Goal: Browse casually

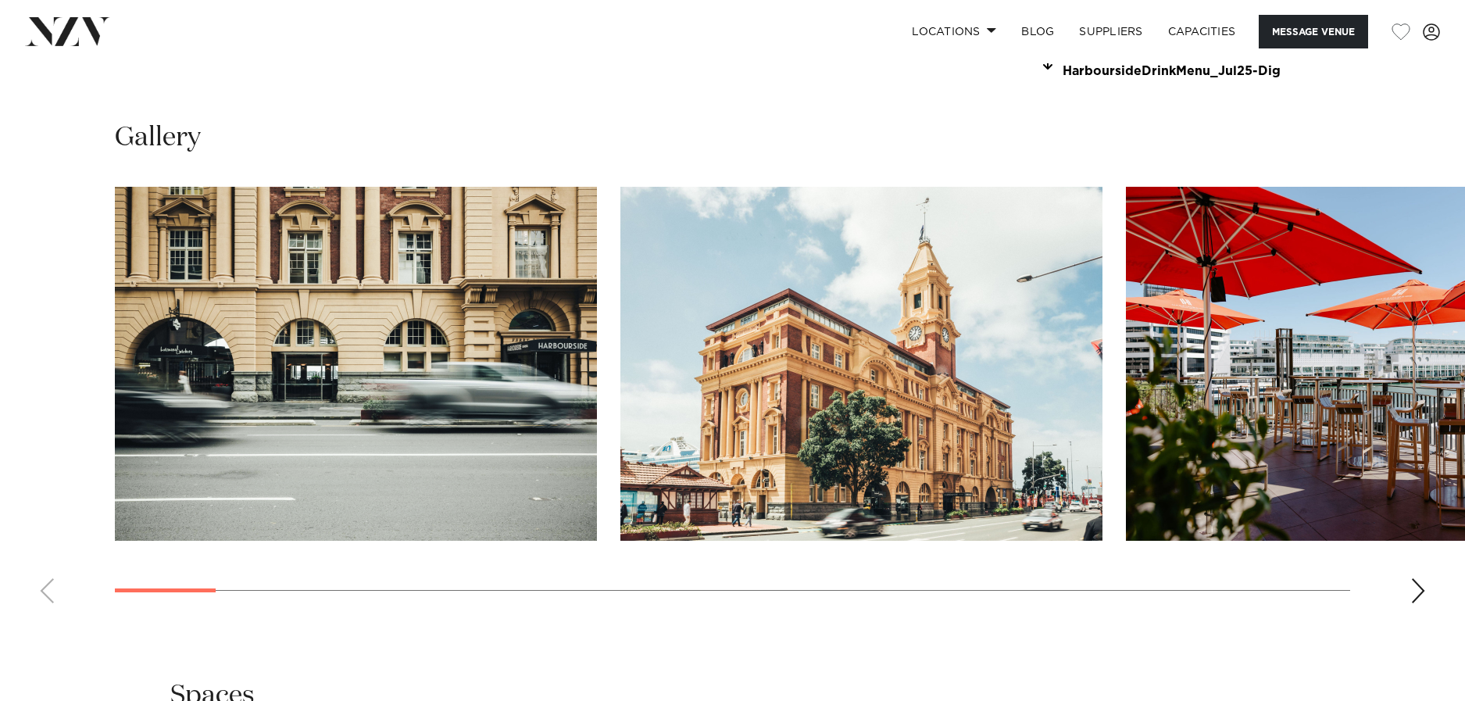
scroll to position [1574, 0]
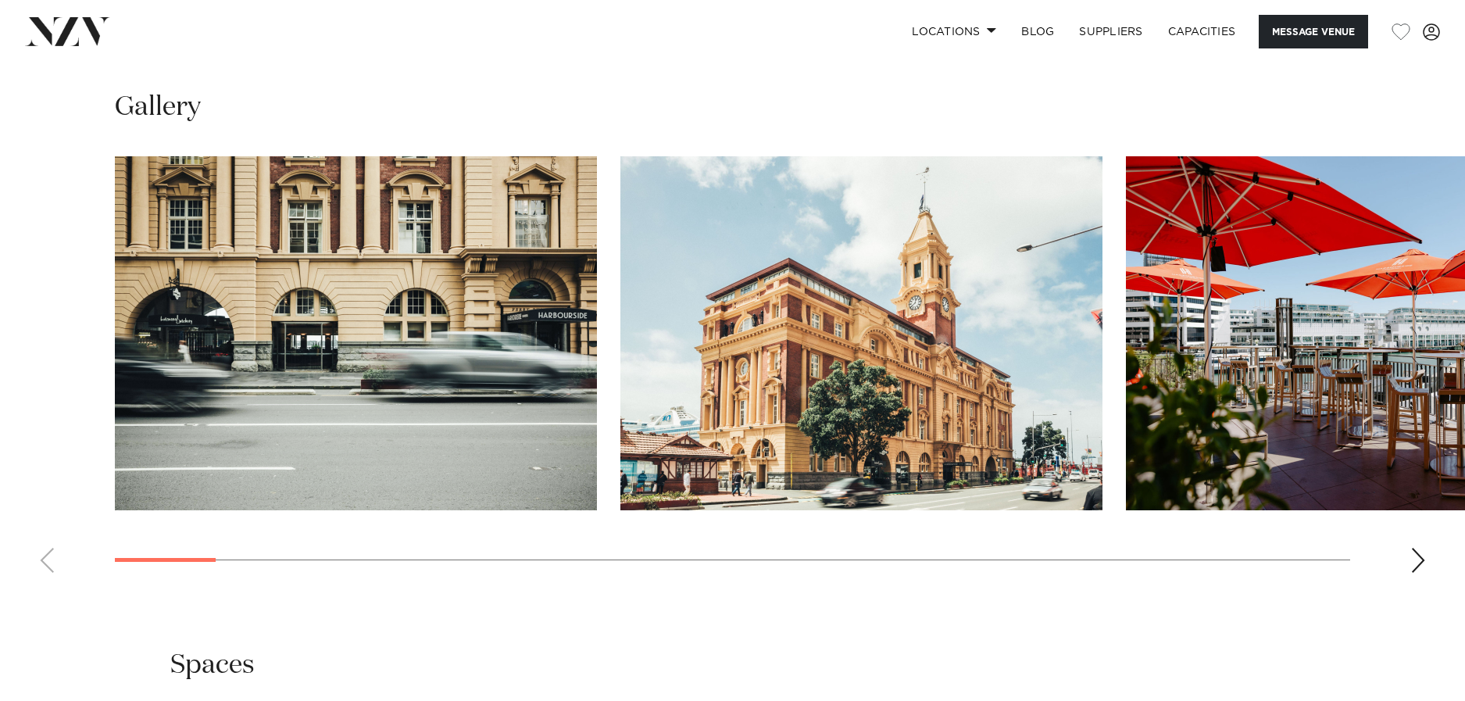
click at [1418, 559] on div "Next slide" at bounding box center [1418, 560] width 16 height 25
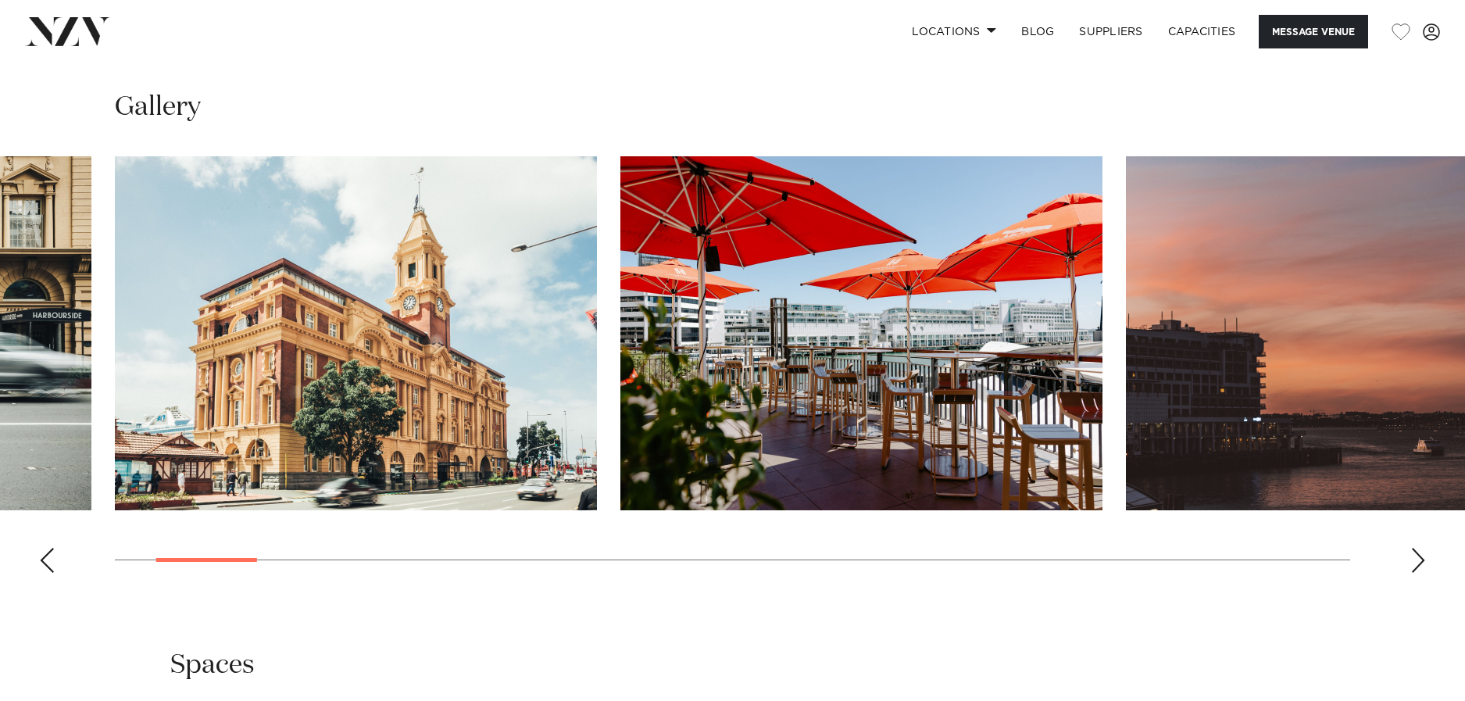
click at [1421, 560] on div "Next slide" at bounding box center [1418, 560] width 16 height 25
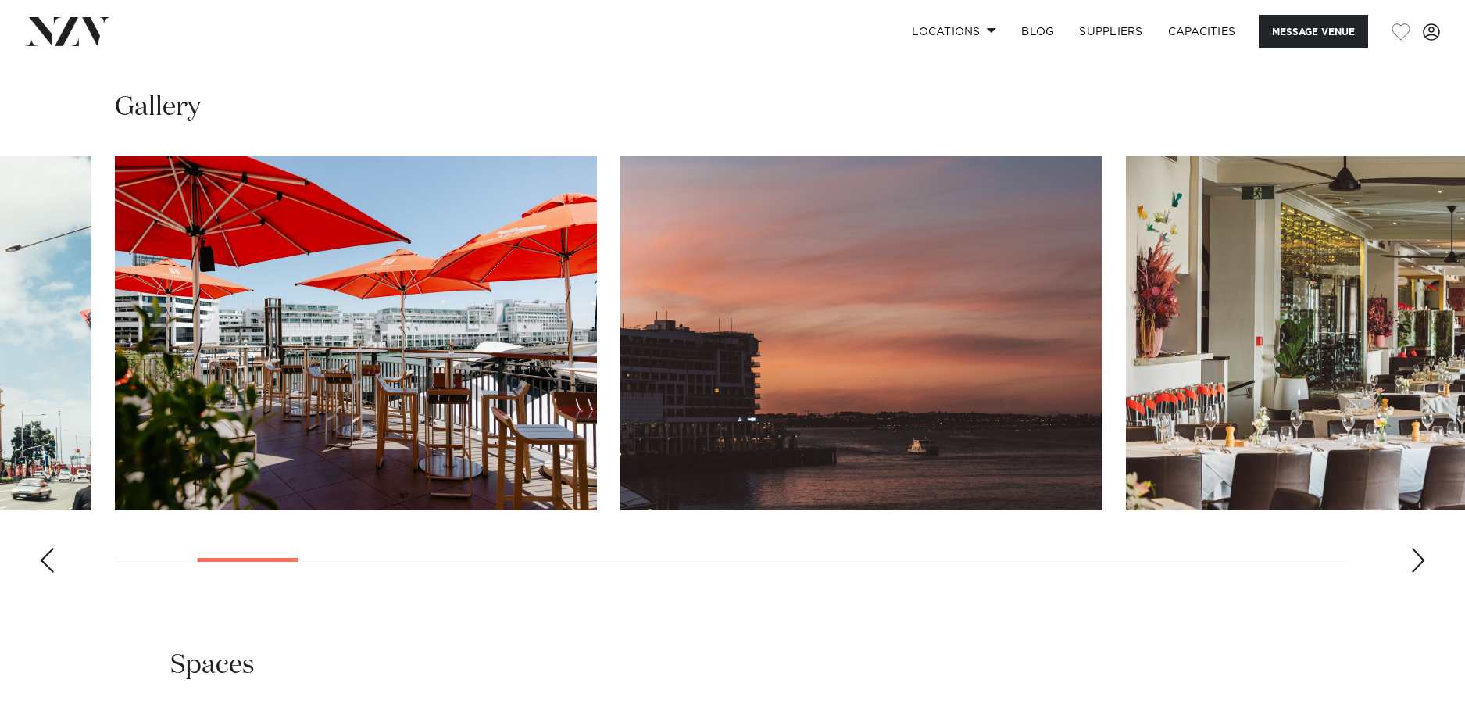
click at [1421, 562] on div "Next slide" at bounding box center [1418, 560] width 16 height 25
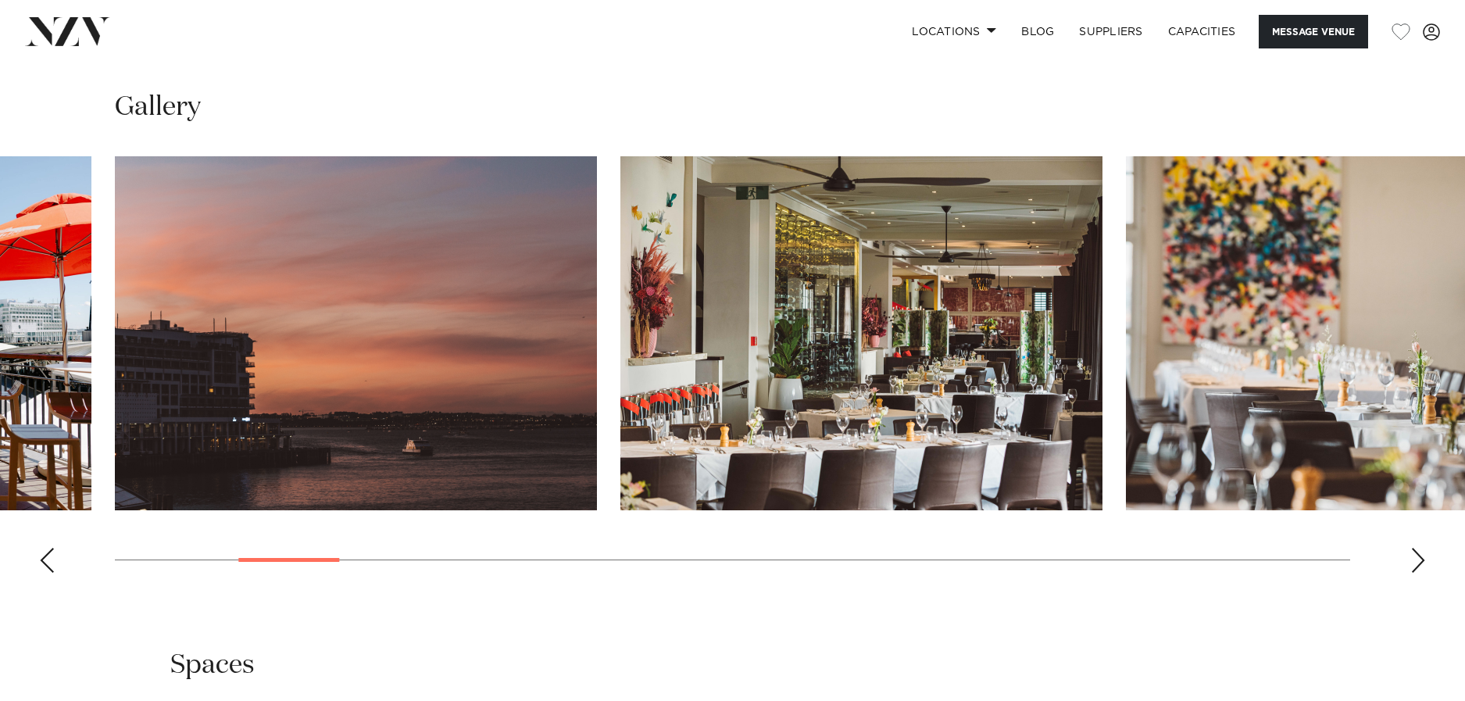
click at [1421, 562] on div "Next slide" at bounding box center [1418, 560] width 16 height 25
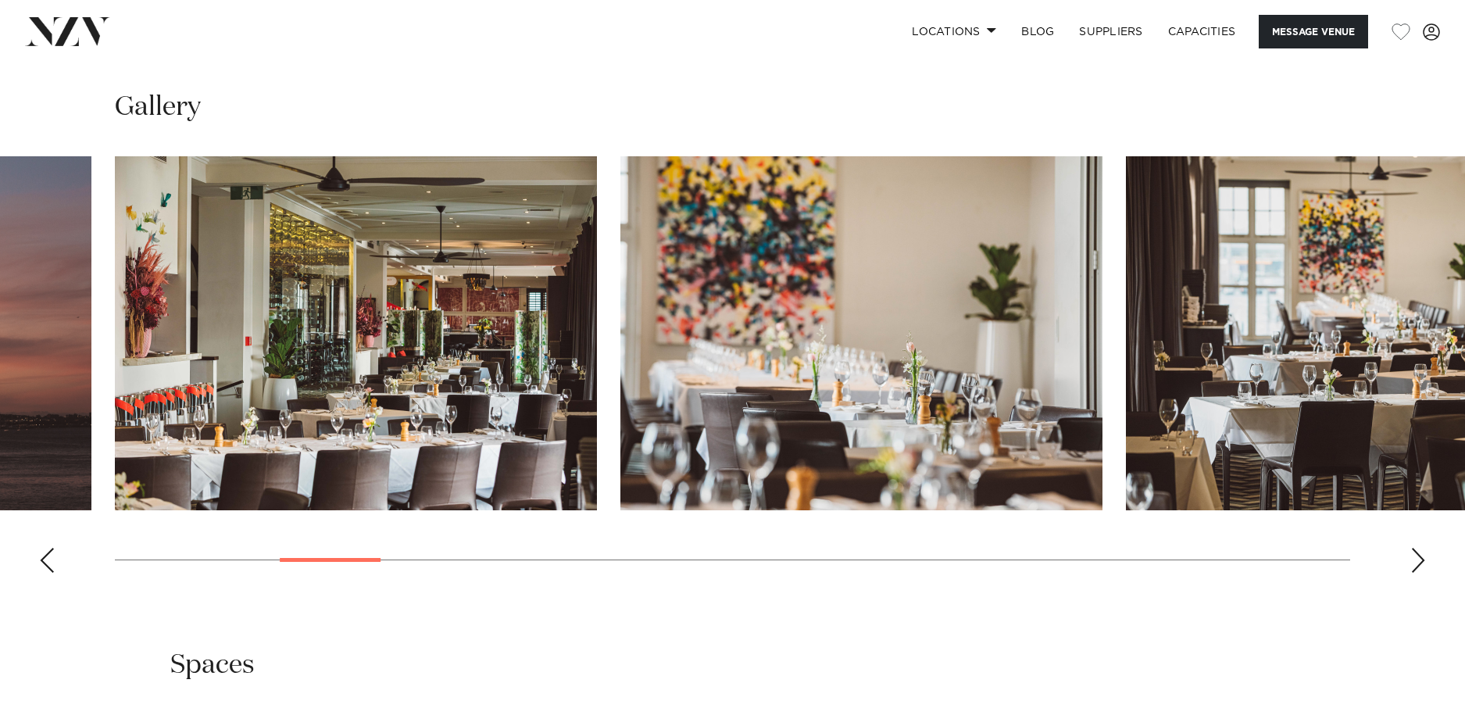
click at [1421, 562] on div "Next slide" at bounding box center [1418, 560] width 16 height 25
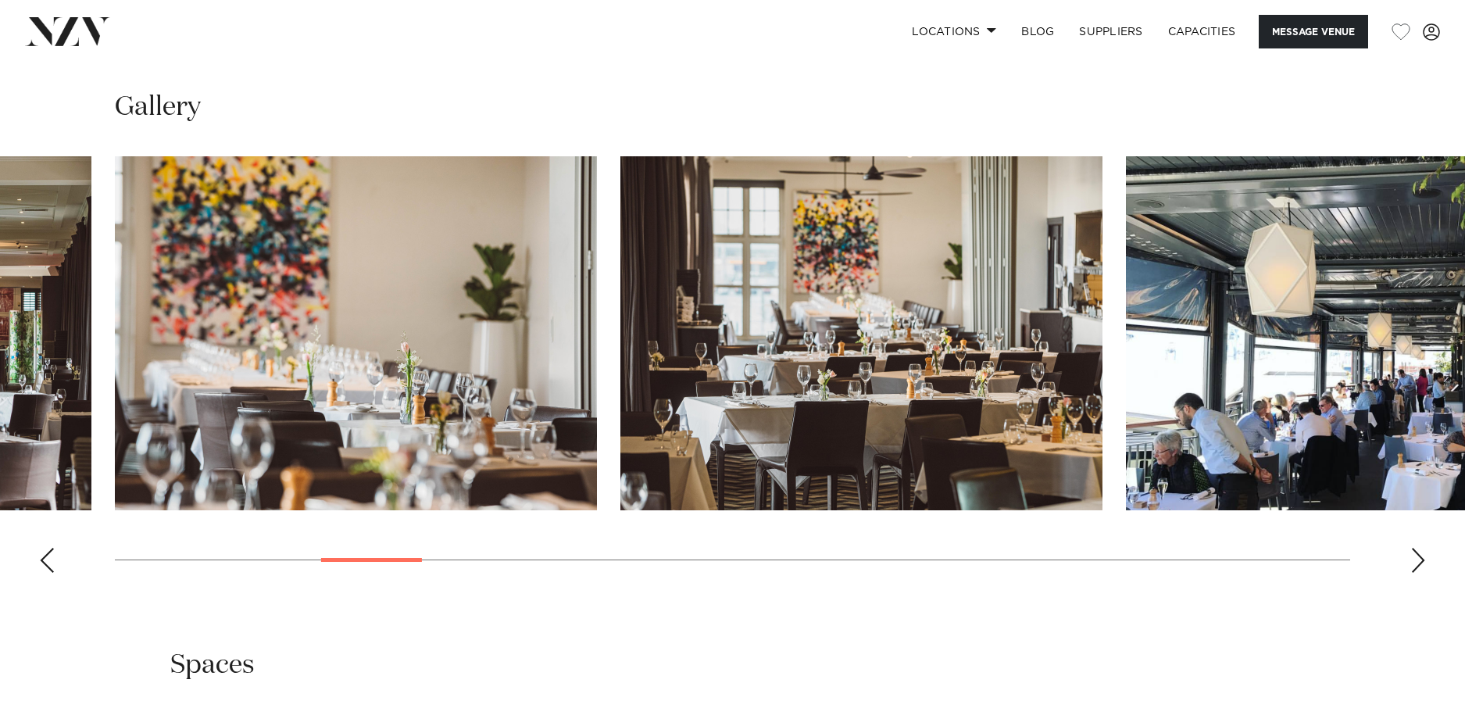
click at [1421, 562] on div "Next slide" at bounding box center [1418, 560] width 16 height 25
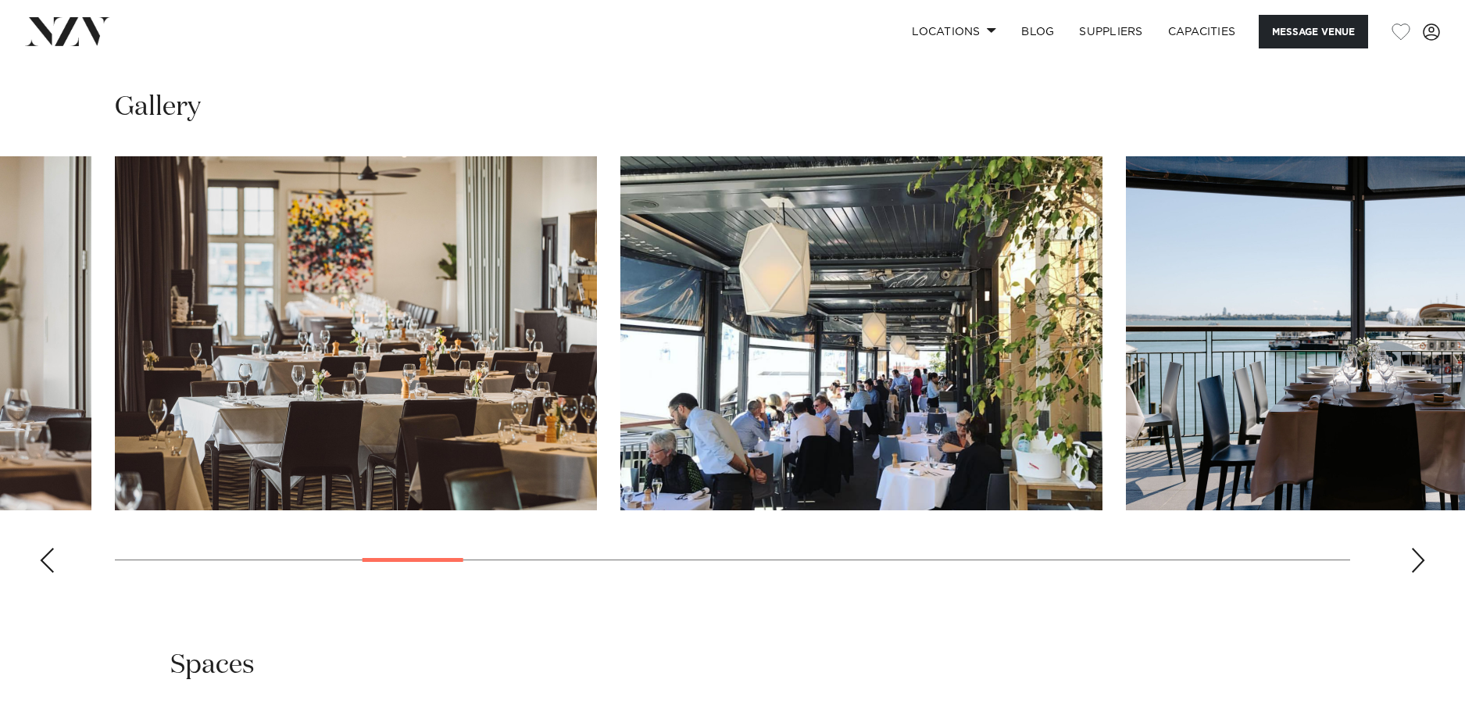
click at [1421, 562] on div "Next slide" at bounding box center [1418, 560] width 16 height 25
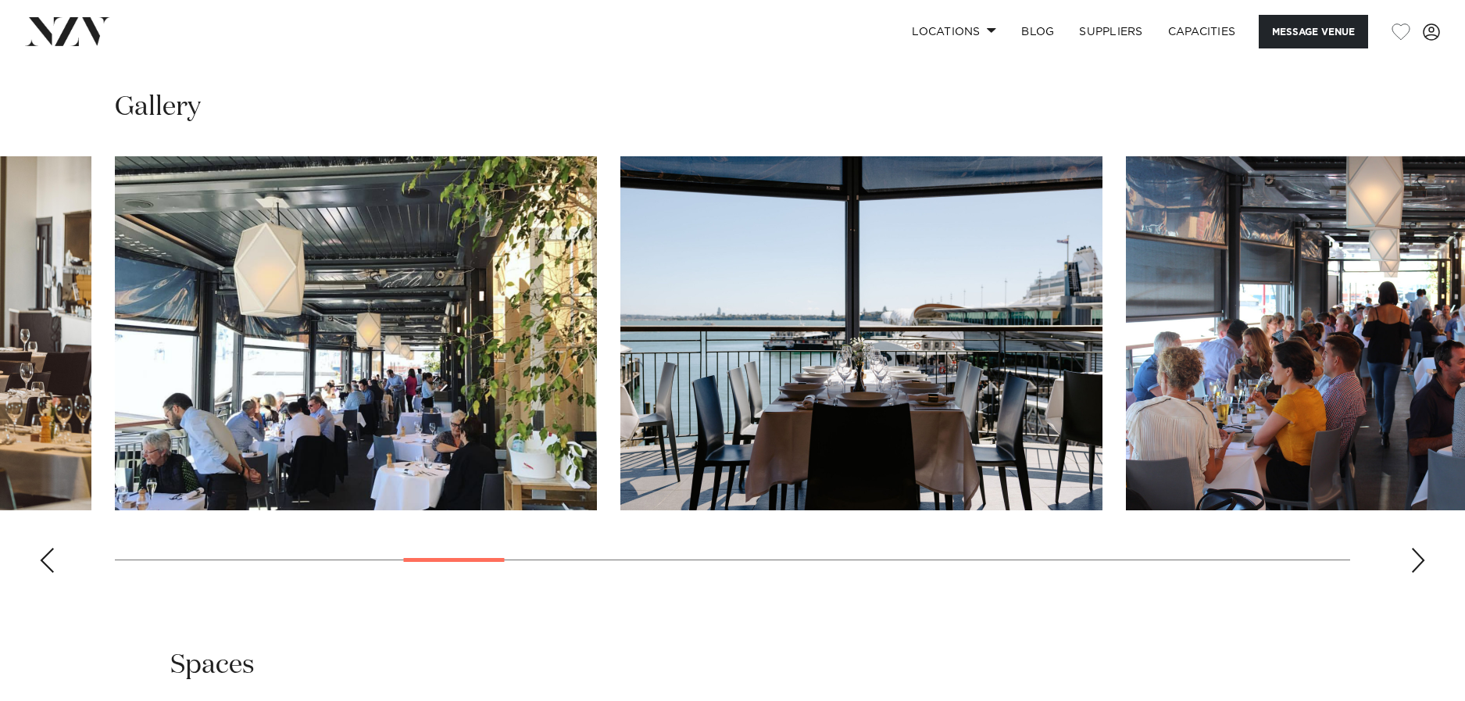
click at [1421, 562] on div "Next slide" at bounding box center [1418, 560] width 16 height 25
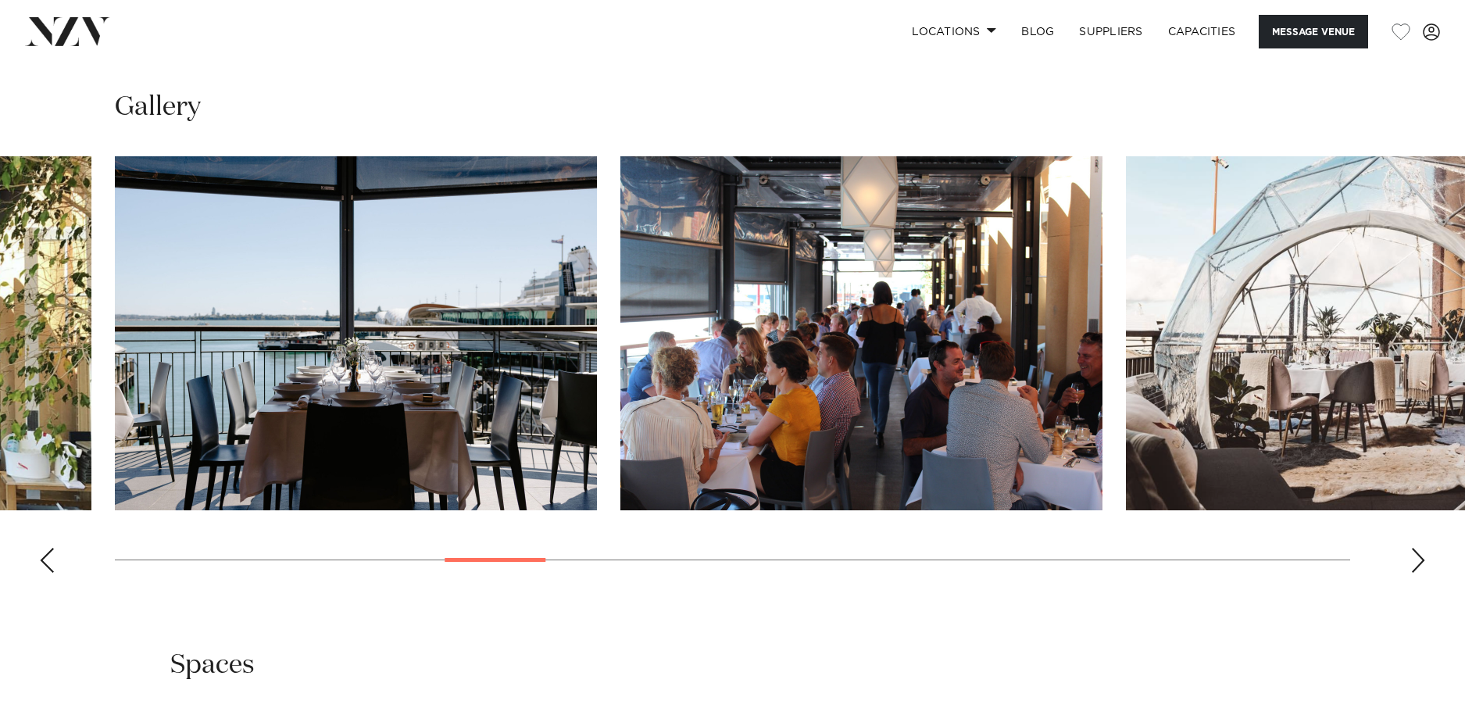
click at [1421, 562] on div "Next slide" at bounding box center [1418, 560] width 16 height 25
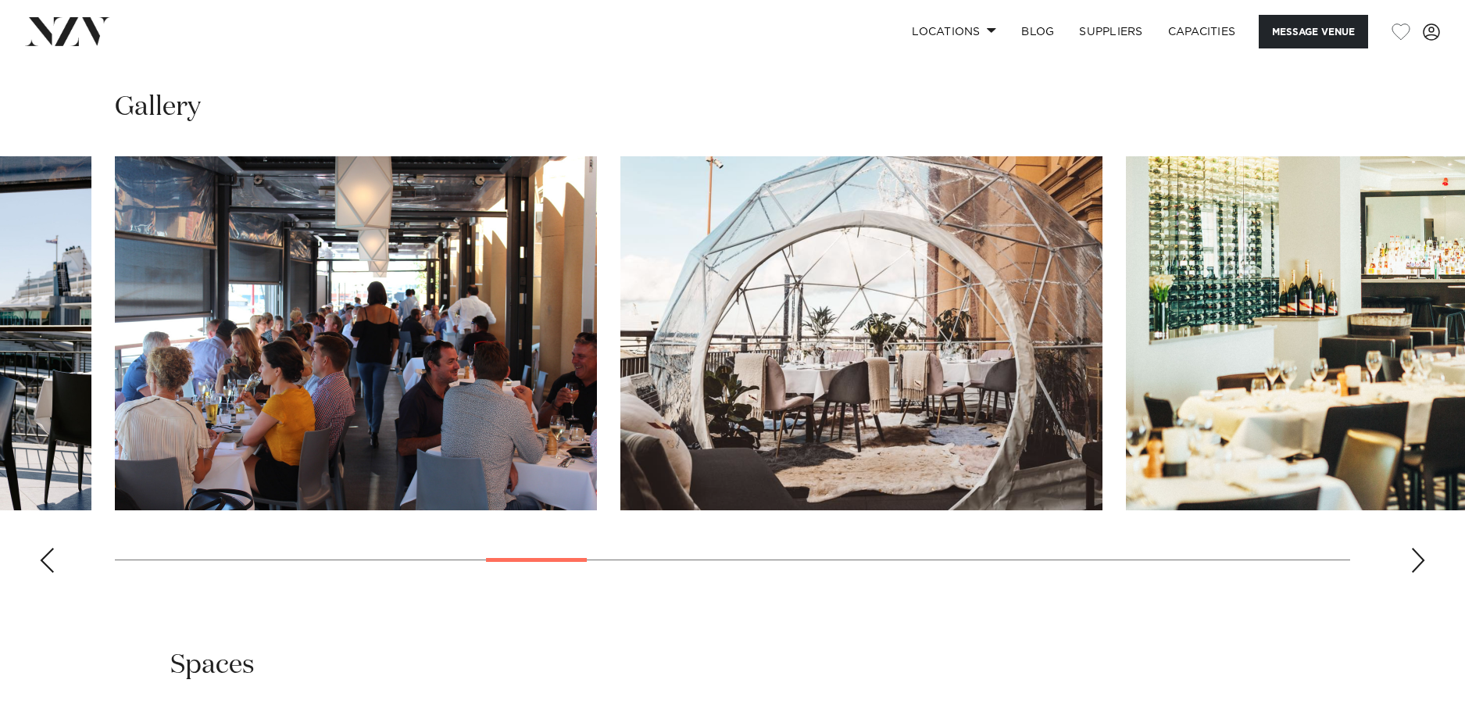
click at [1421, 562] on div "Next slide" at bounding box center [1418, 560] width 16 height 25
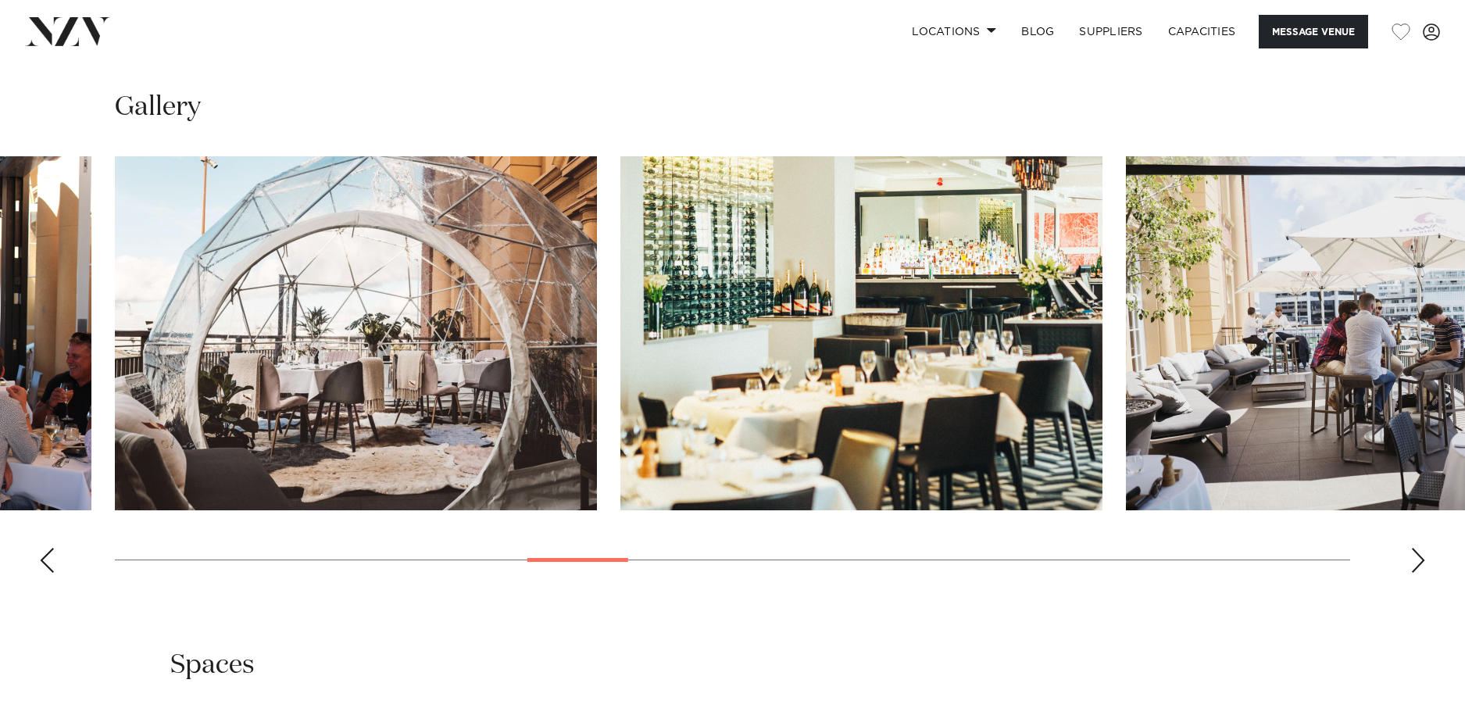
click at [1420, 562] on div "Next slide" at bounding box center [1418, 560] width 16 height 25
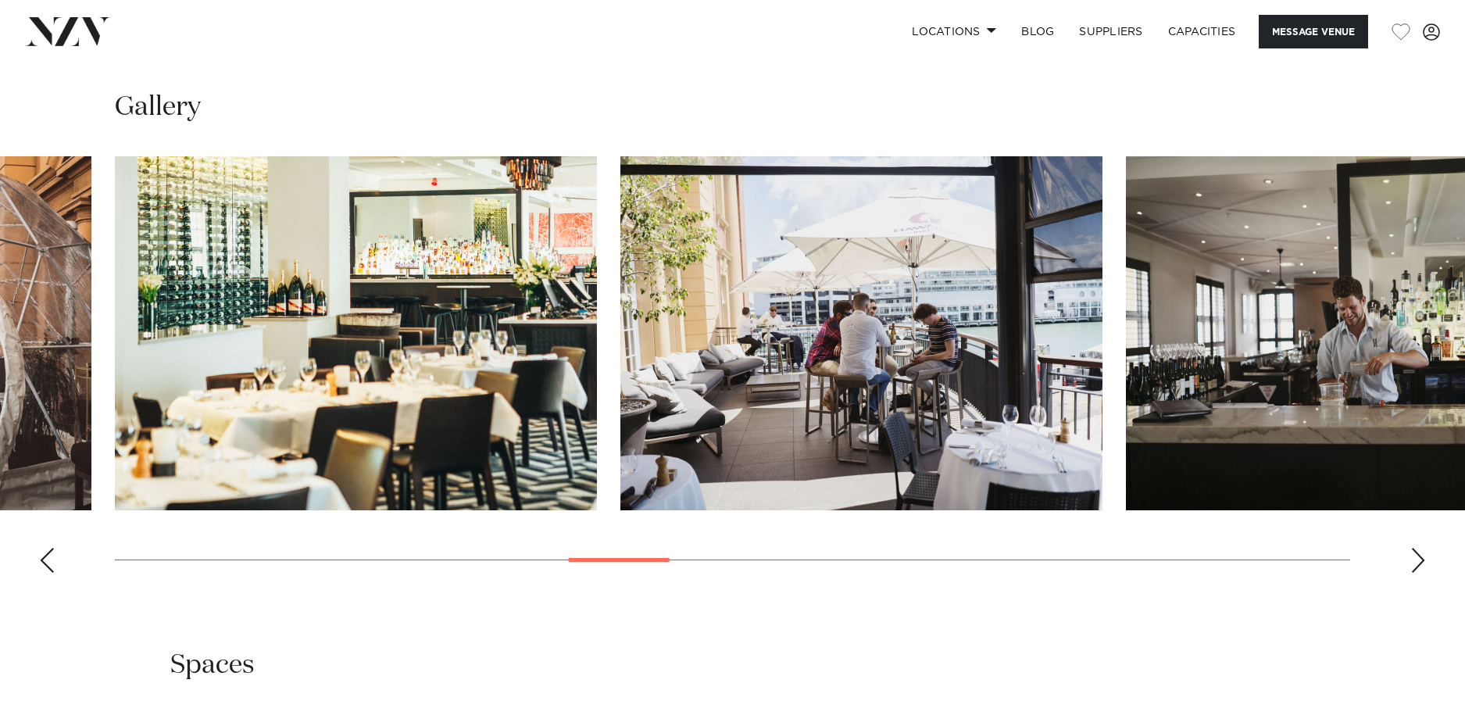
click at [1420, 562] on div "Next slide" at bounding box center [1418, 560] width 16 height 25
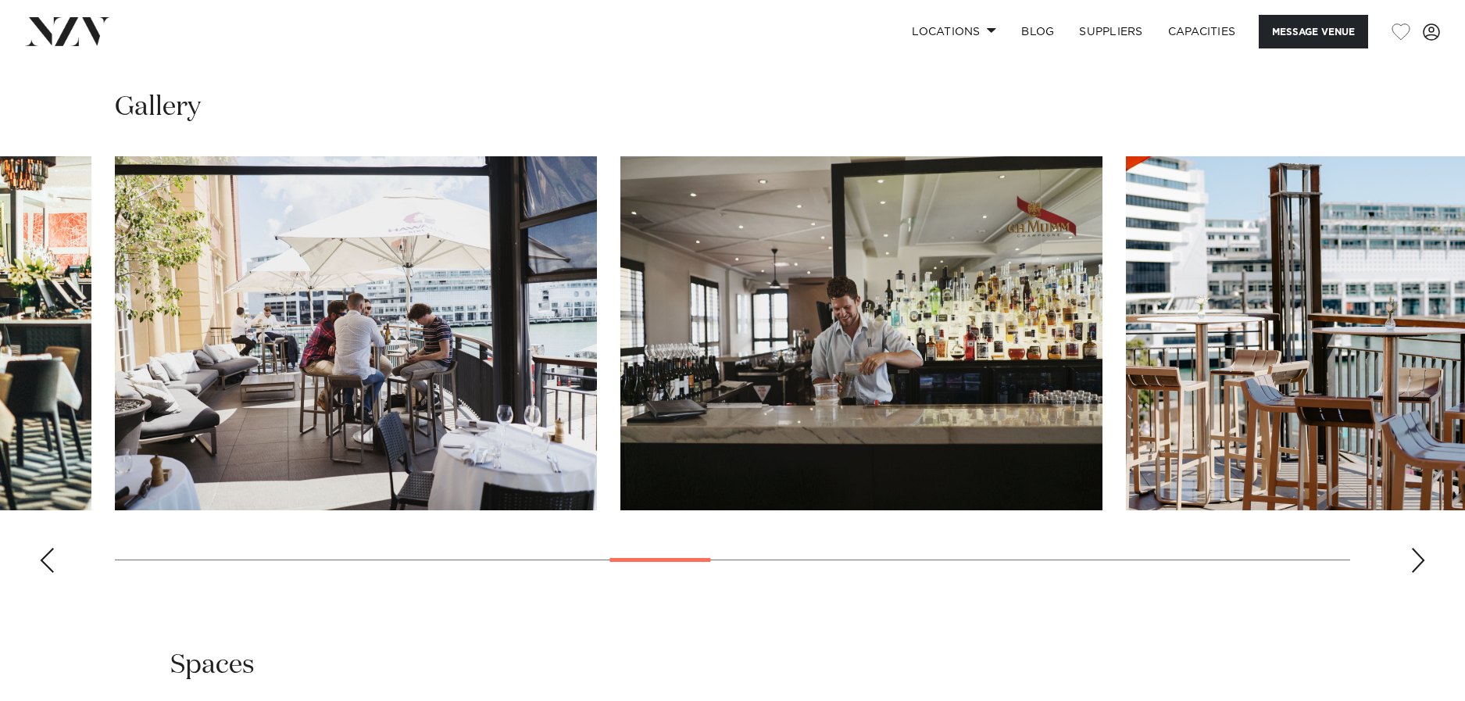
click at [1420, 562] on div "Next slide" at bounding box center [1418, 560] width 16 height 25
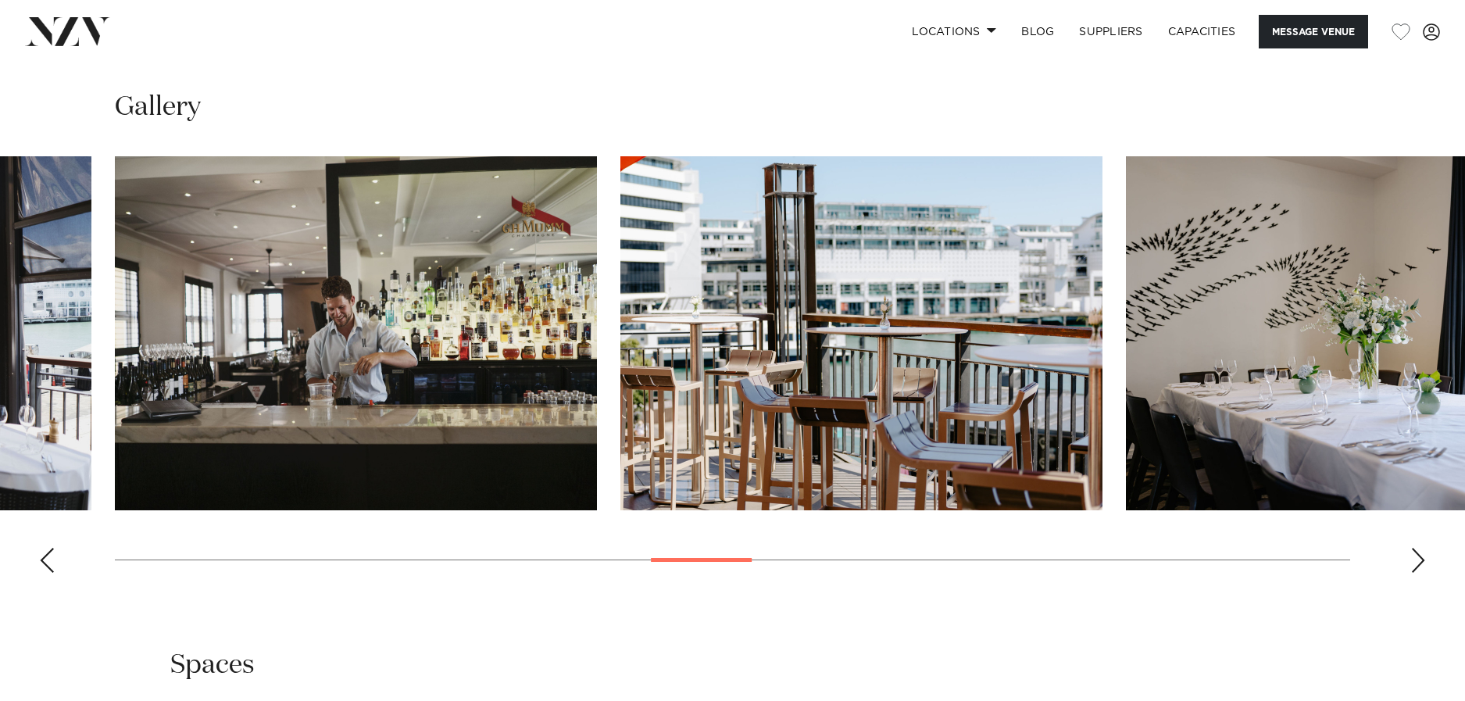
click at [1420, 562] on div "Next slide" at bounding box center [1418, 560] width 16 height 25
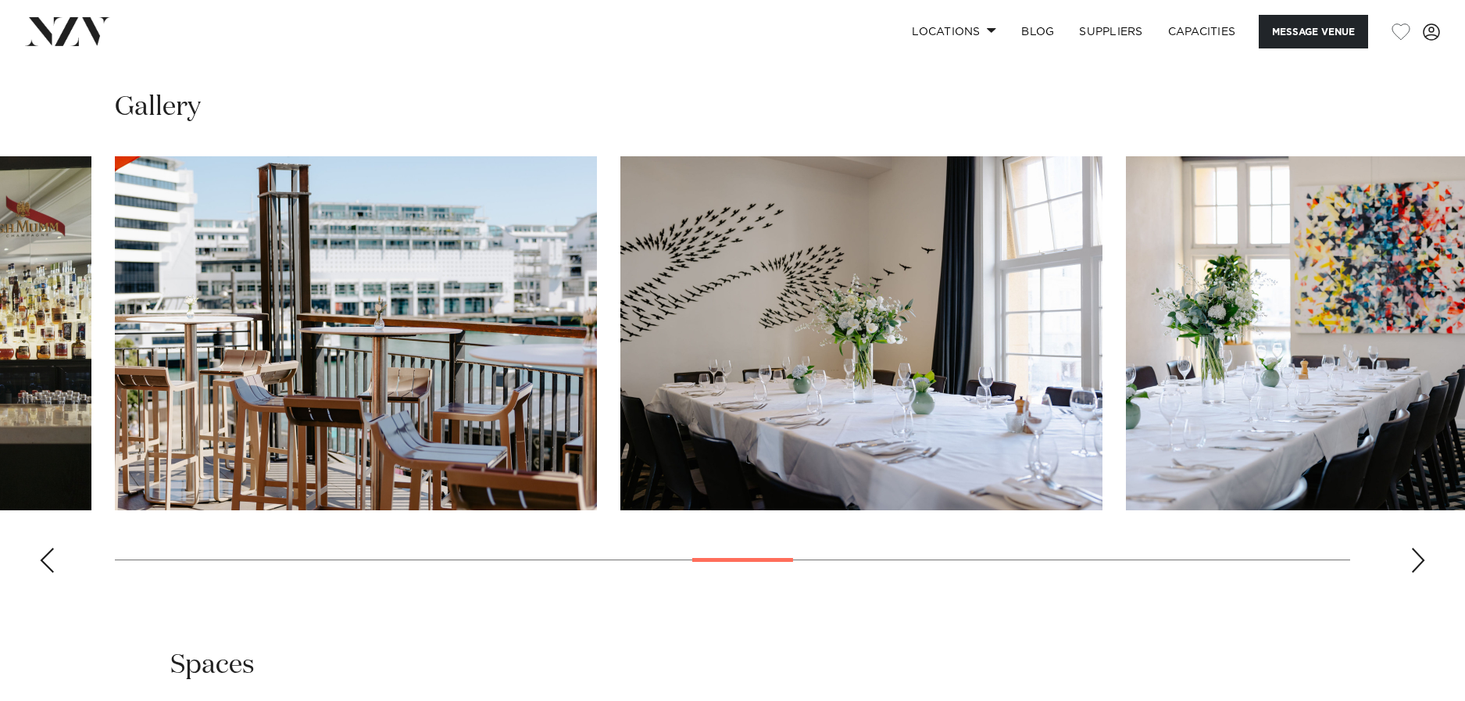
click at [1420, 562] on div "Next slide" at bounding box center [1418, 560] width 16 height 25
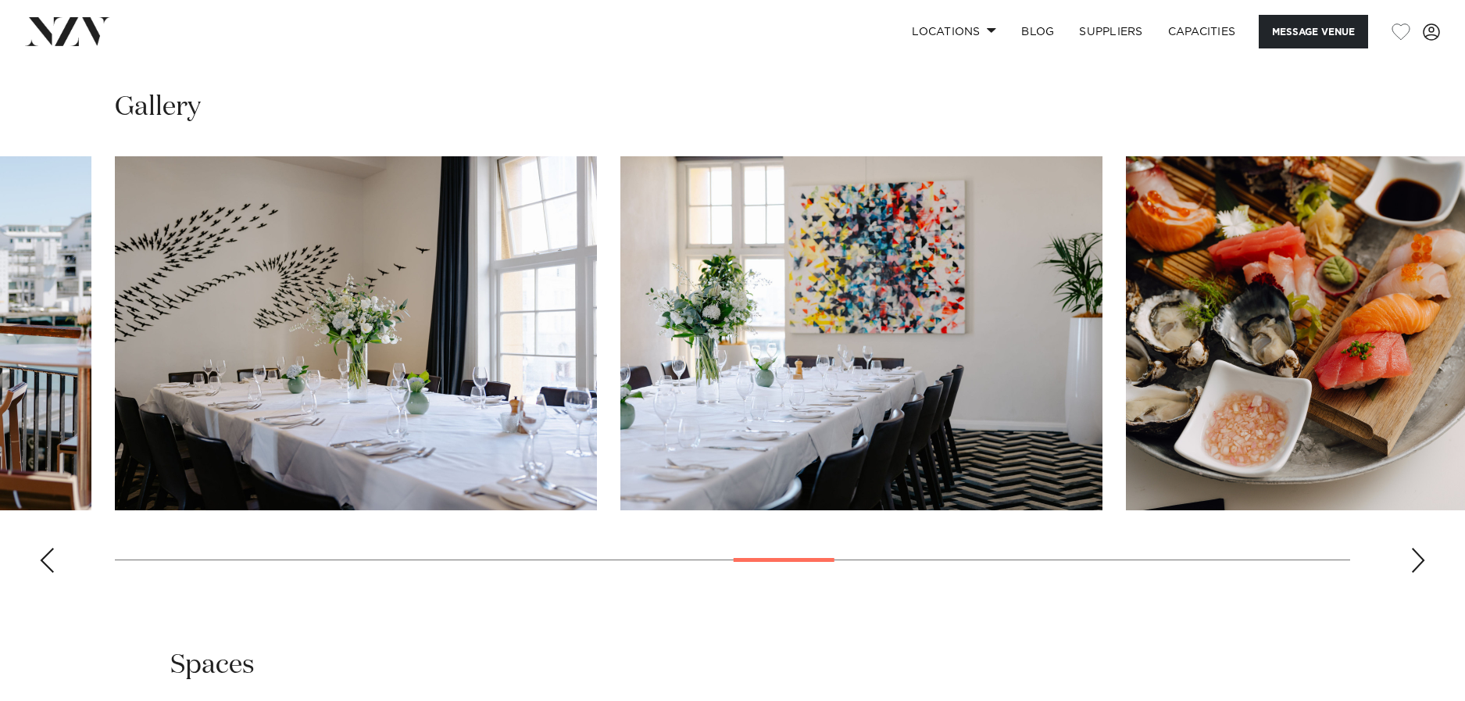
click at [1420, 562] on div "Next slide" at bounding box center [1418, 560] width 16 height 25
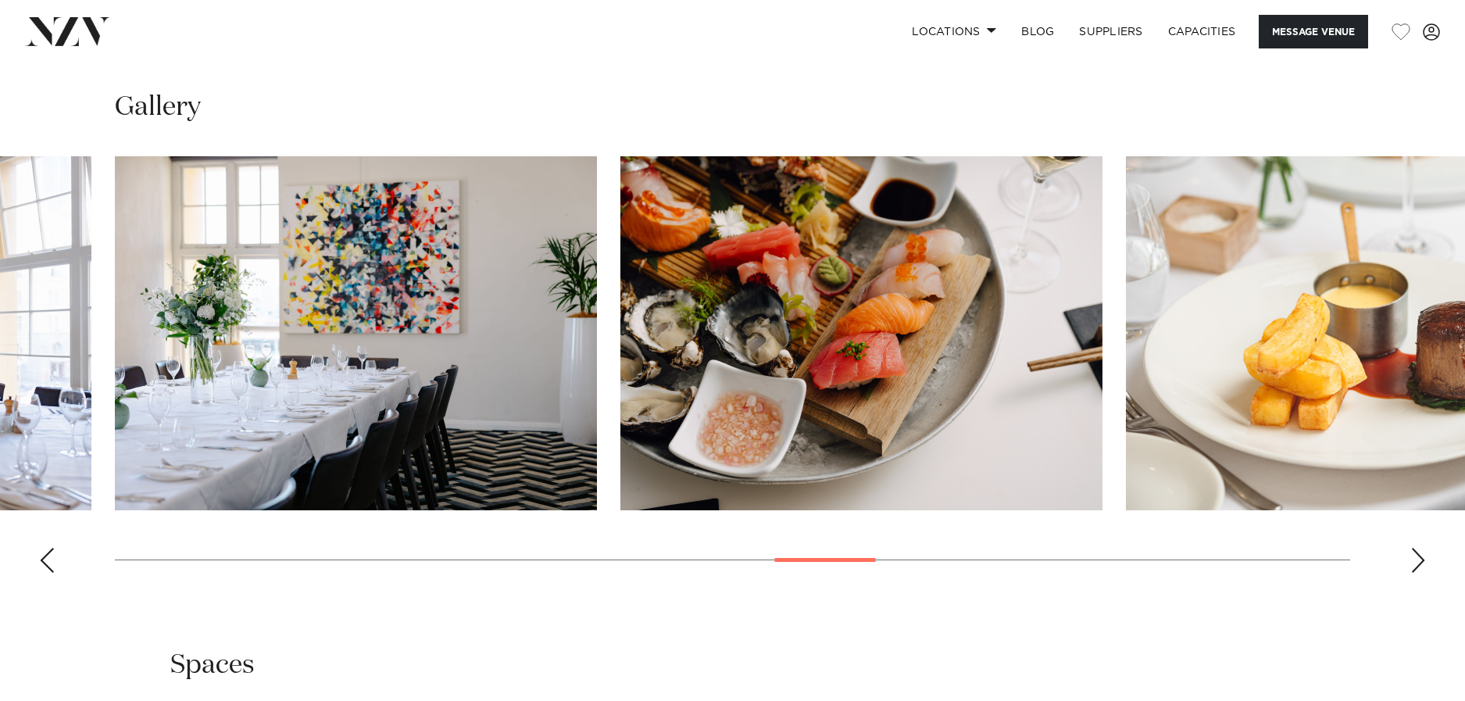
click at [1420, 562] on div "Next slide" at bounding box center [1418, 560] width 16 height 25
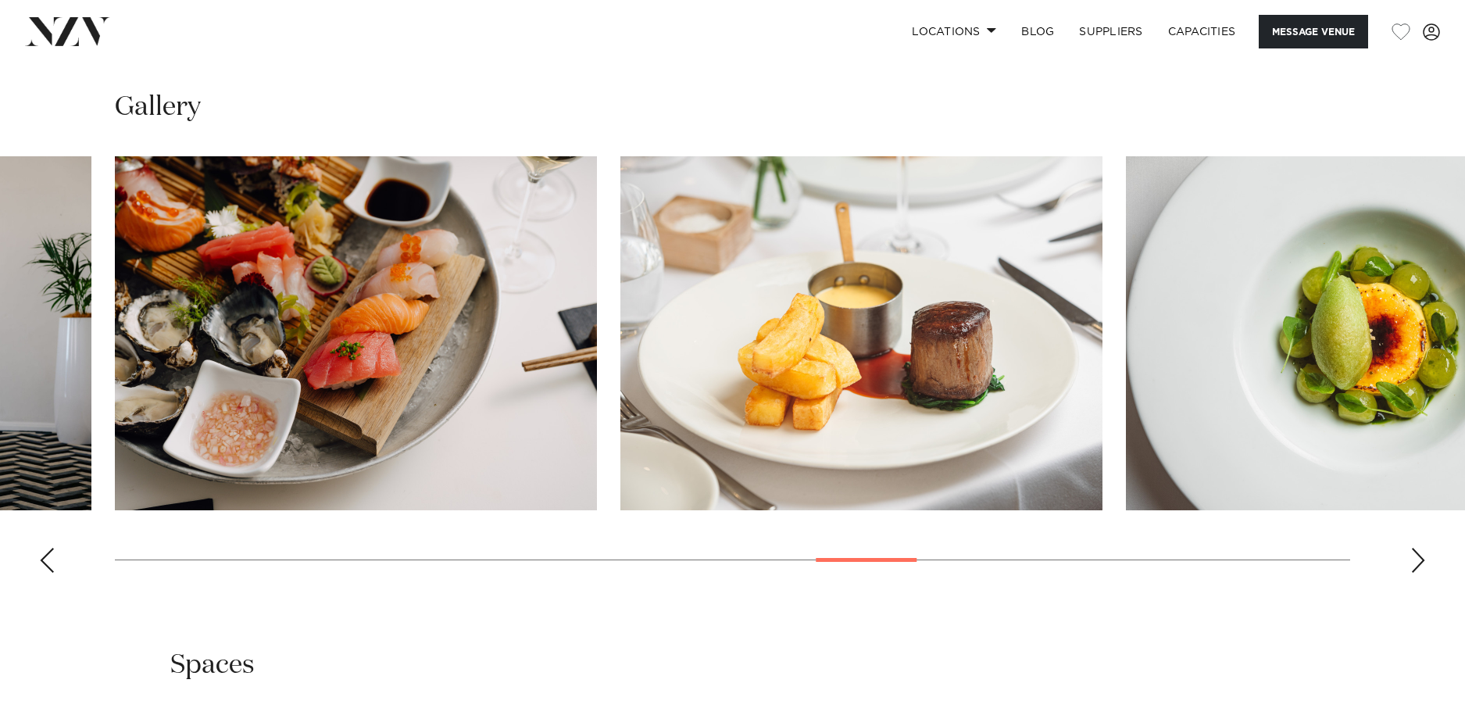
click at [1420, 562] on div "Next slide" at bounding box center [1418, 560] width 16 height 25
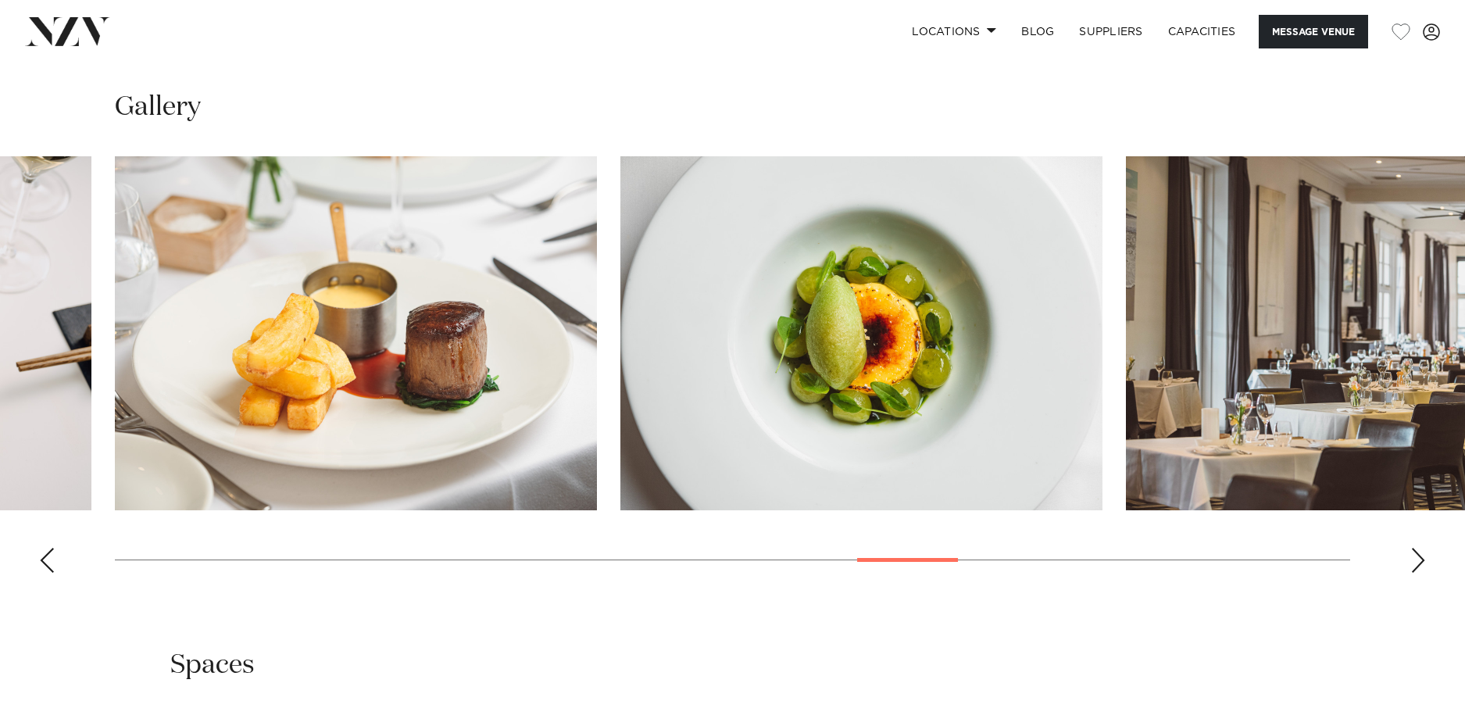
click at [1420, 562] on div "Next slide" at bounding box center [1418, 560] width 16 height 25
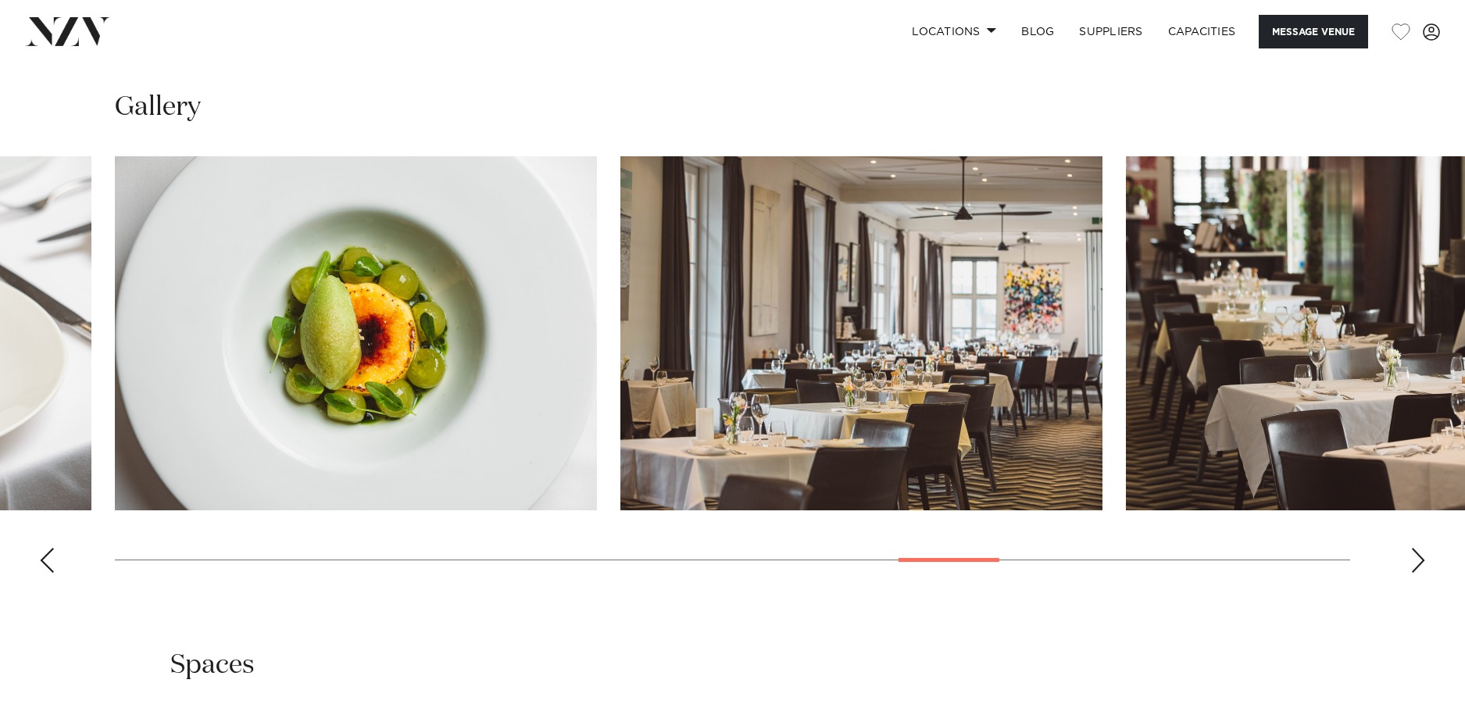
click at [1420, 562] on div "Next slide" at bounding box center [1418, 560] width 16 height 25
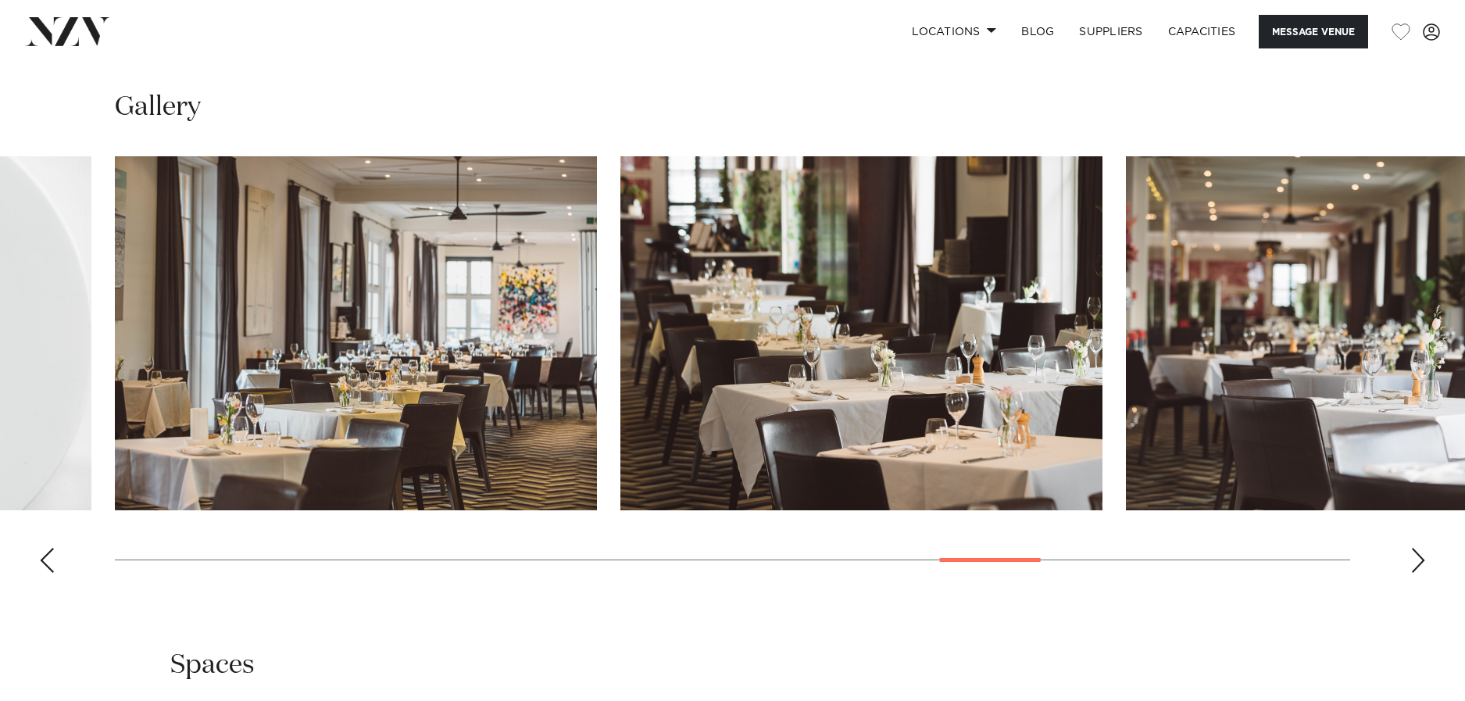
click at [1420, 562] on div "Next slide" at bounding box center [1418, 560] width 16 height 25
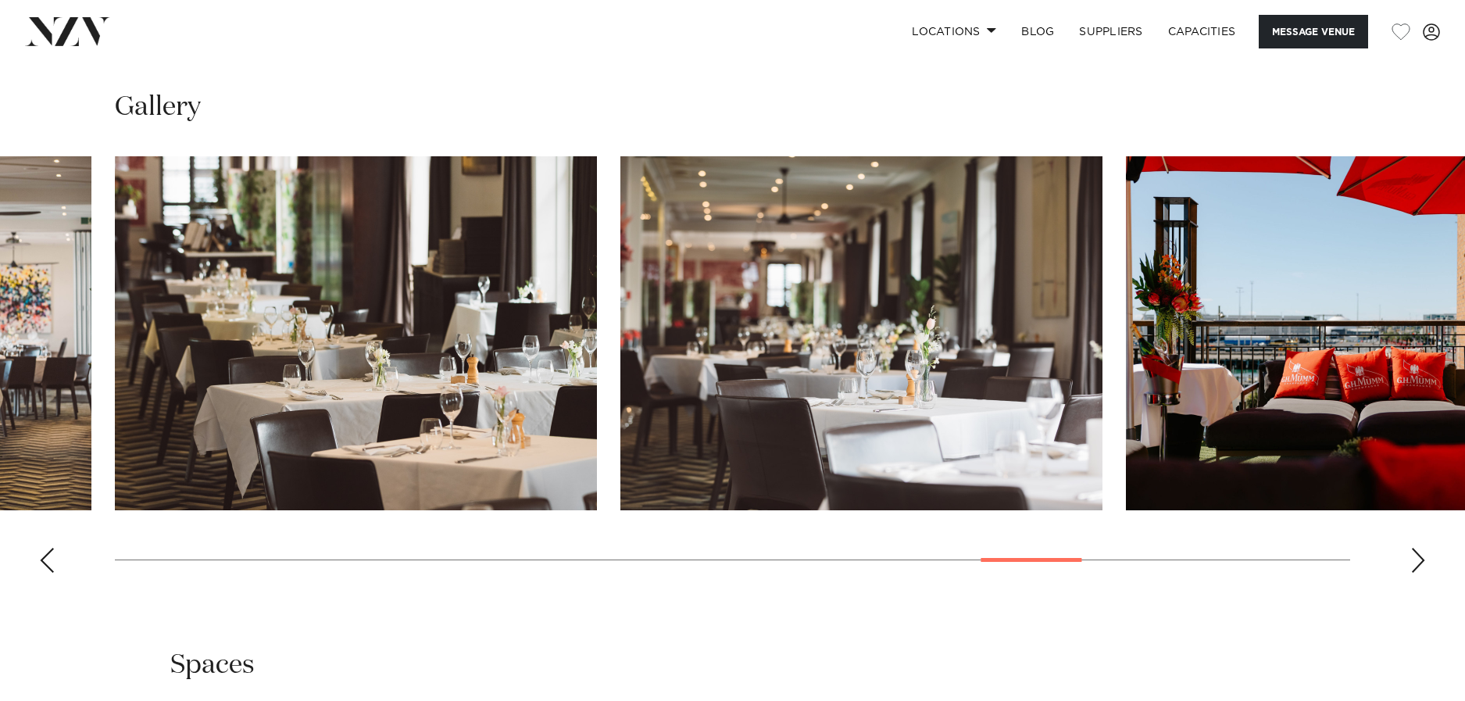
click at [1420, 562] on div "Next slide" at bounding box center [1418, 560] width 16 height 25
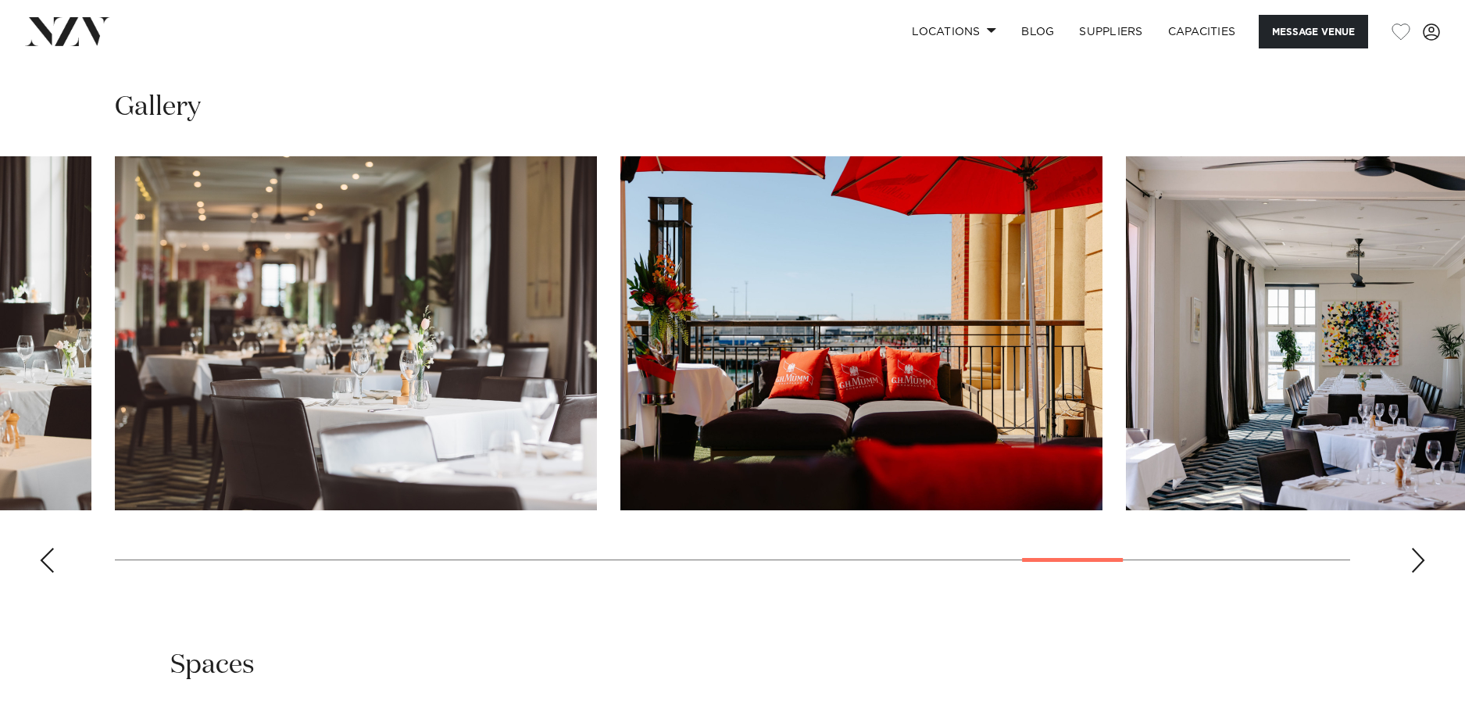
click at [1420, 562] on div "Next slide" at bounding box center [1418, 560] width 16 height 25
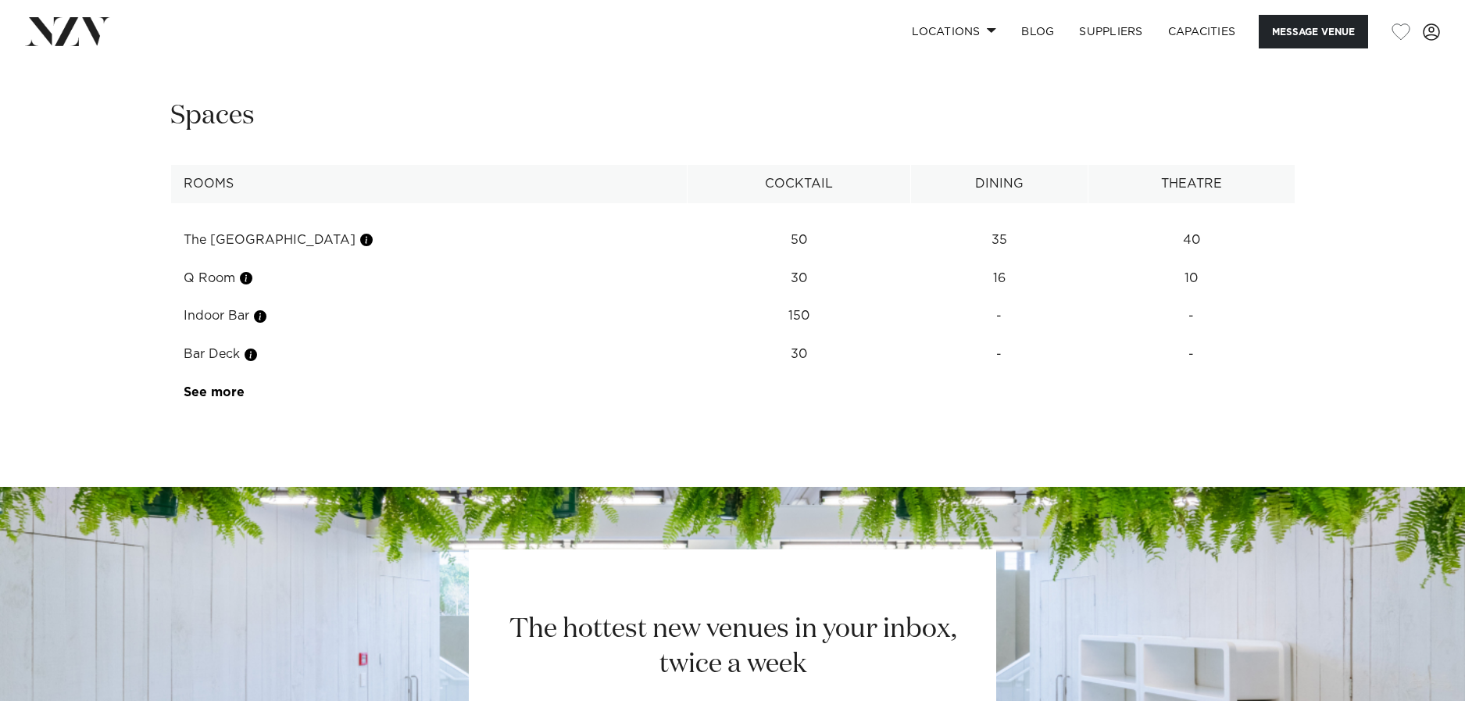
scroll to position [2152, 0]
